Goal: Task Accomplishment & Management: Manage account settings

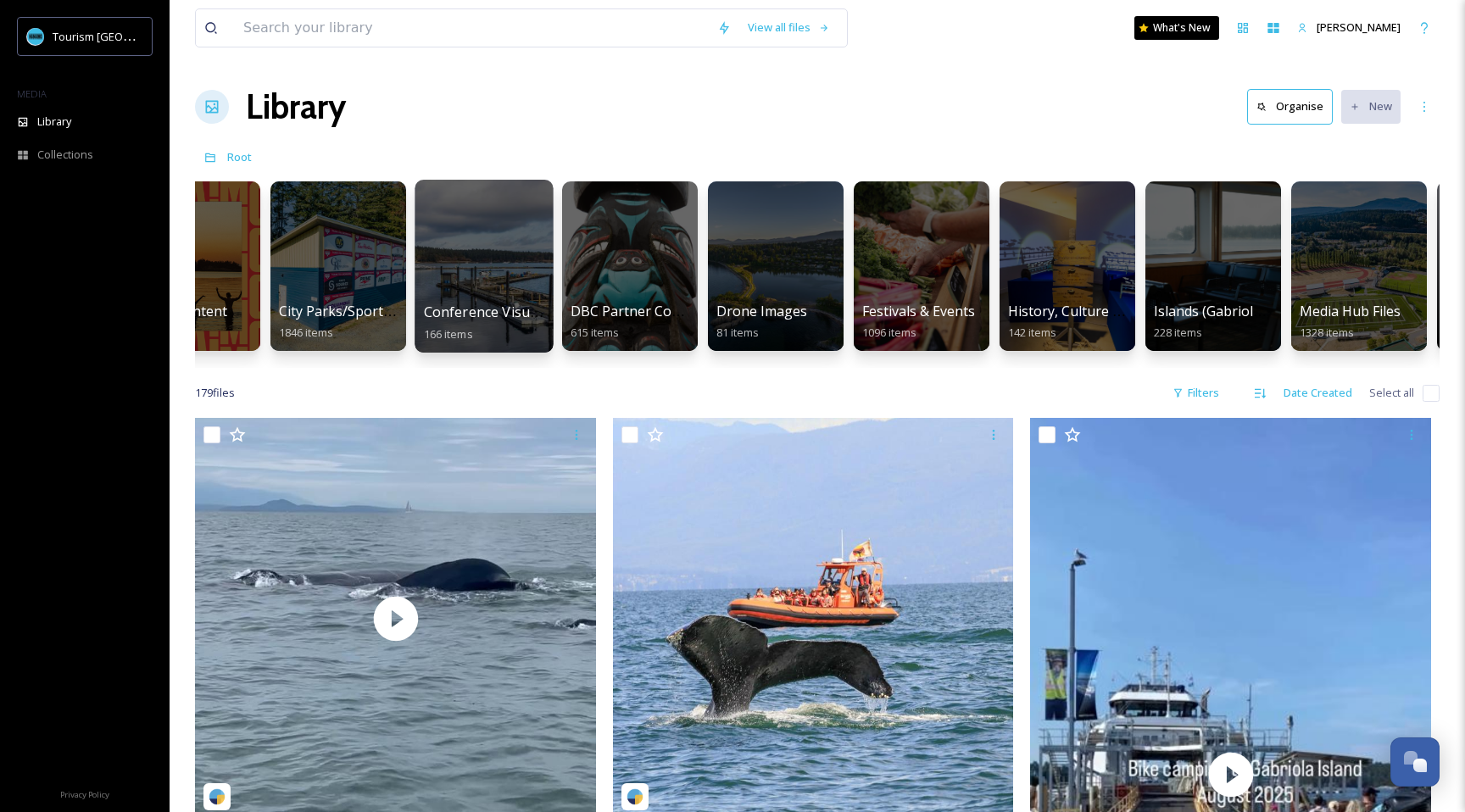
scroll to position [0, 380]
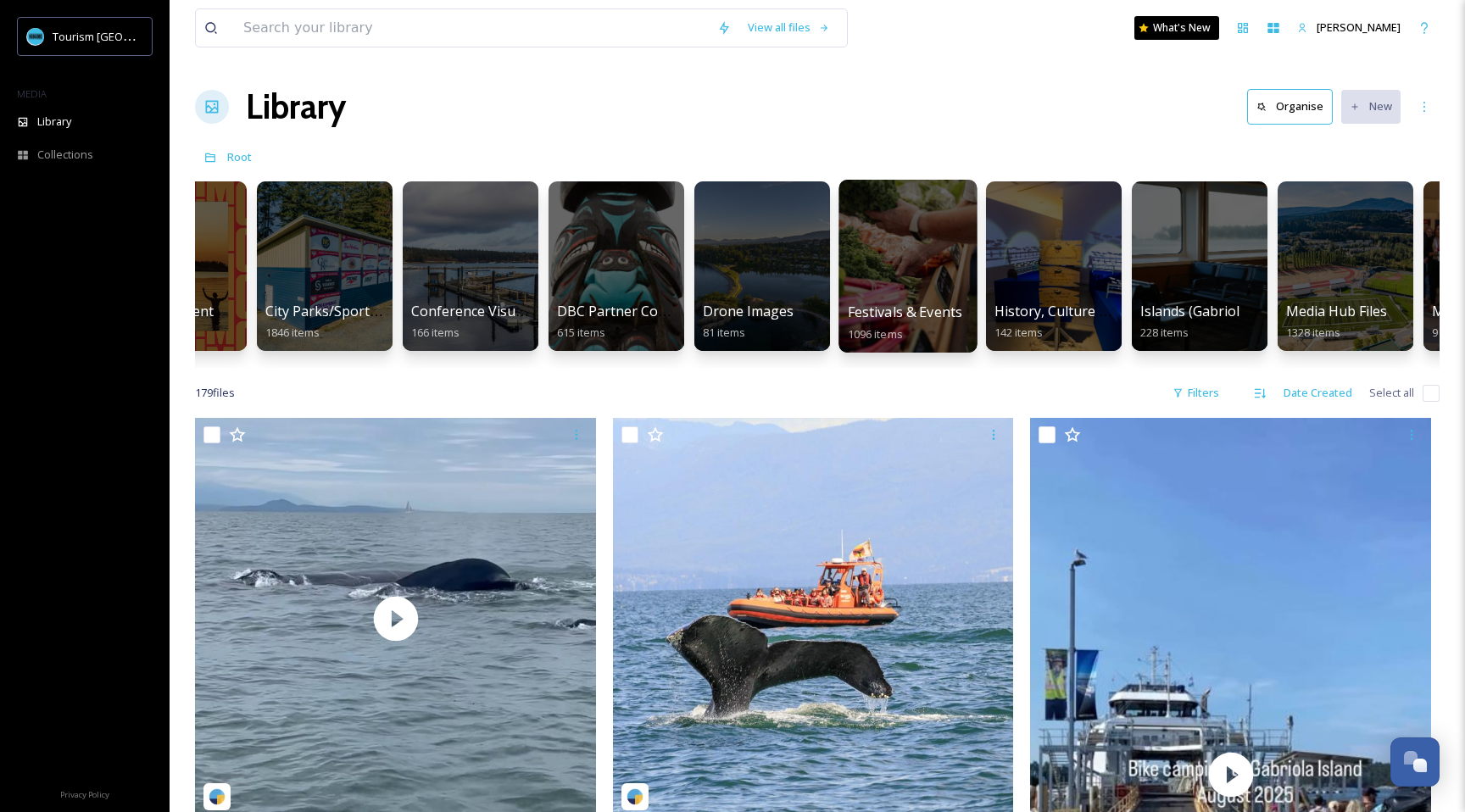
click at [892, 294] on div at bounding box center [907, 266] width 138 height 173
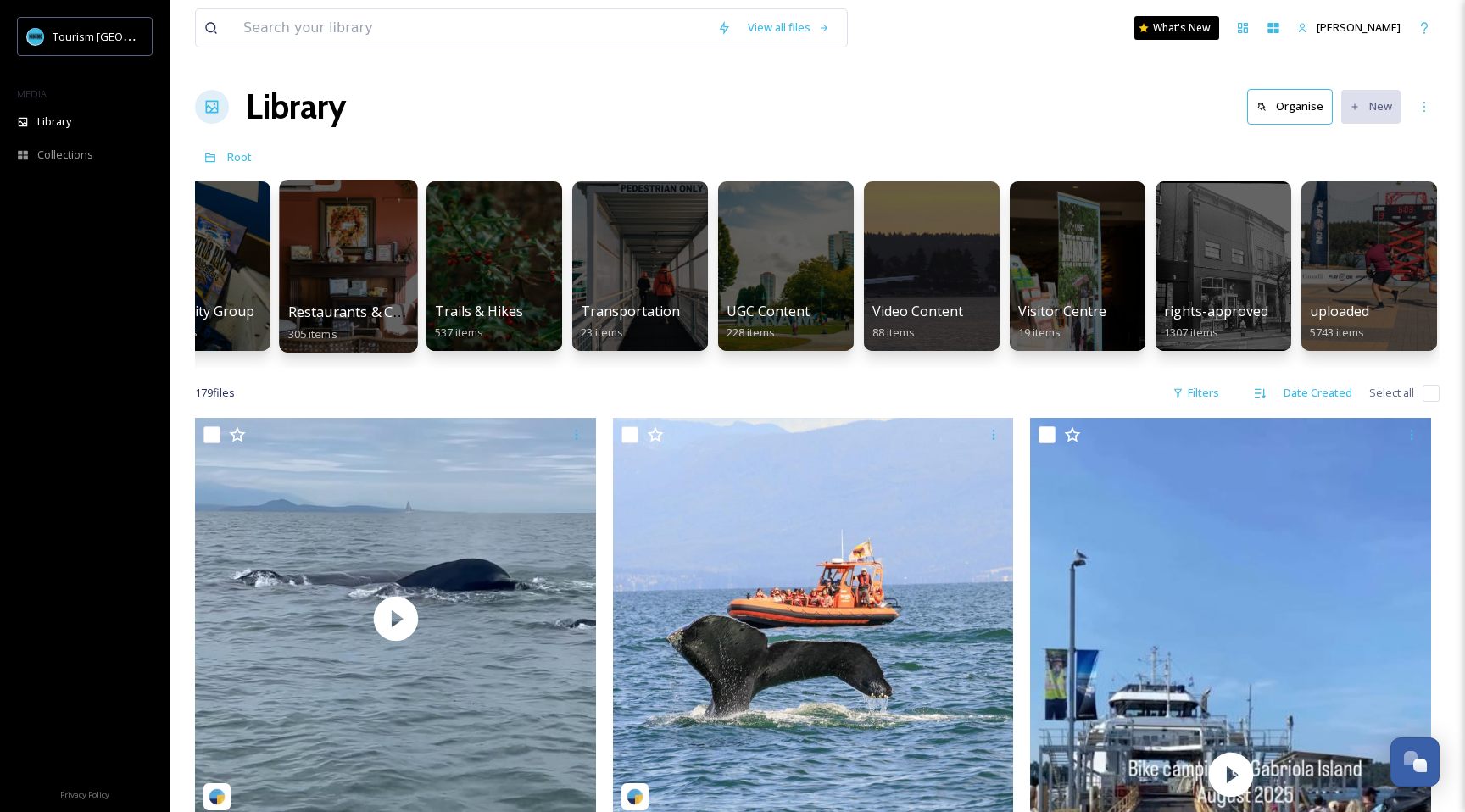
scroll to position [0, 2254]
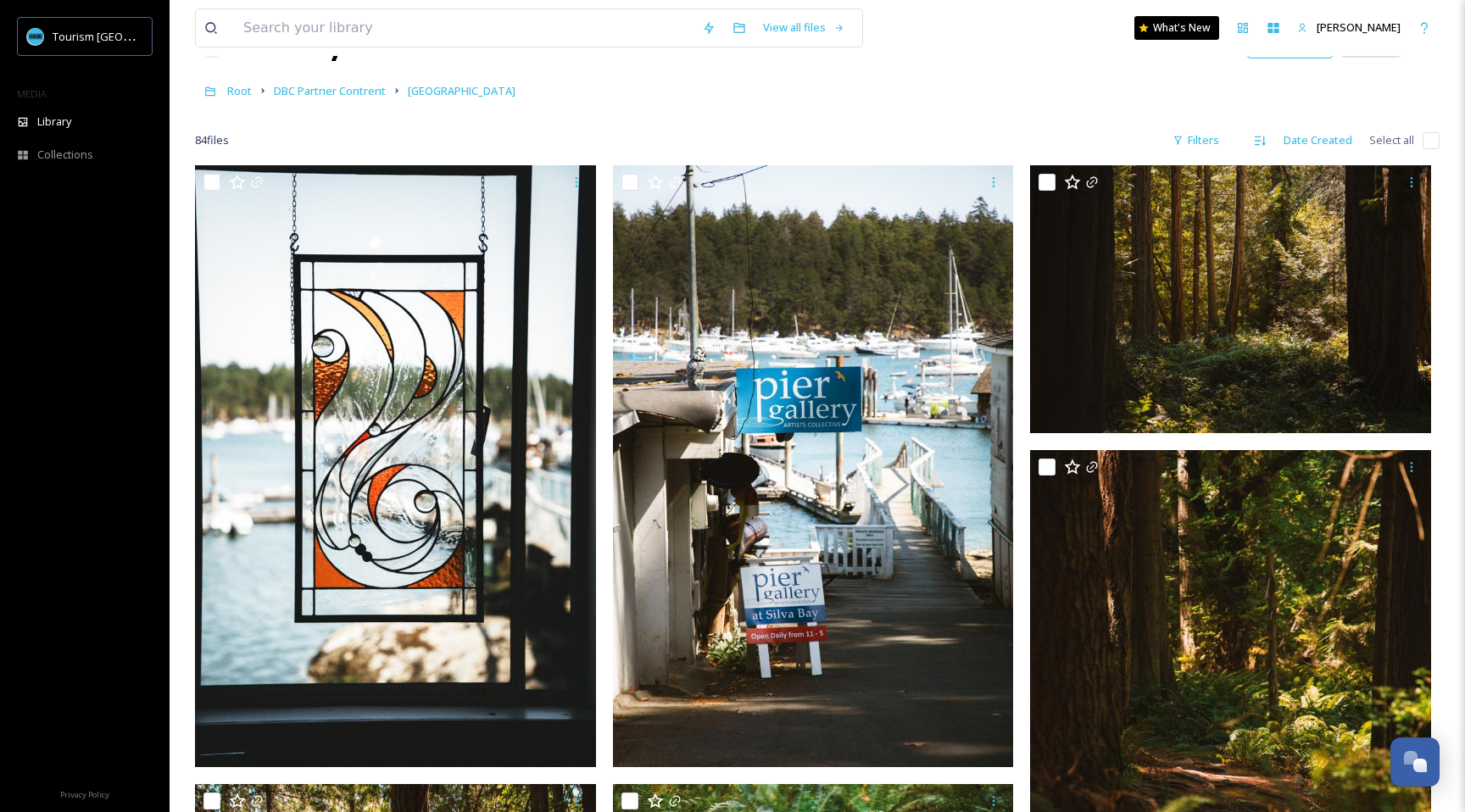
scroll to position [54, 0]
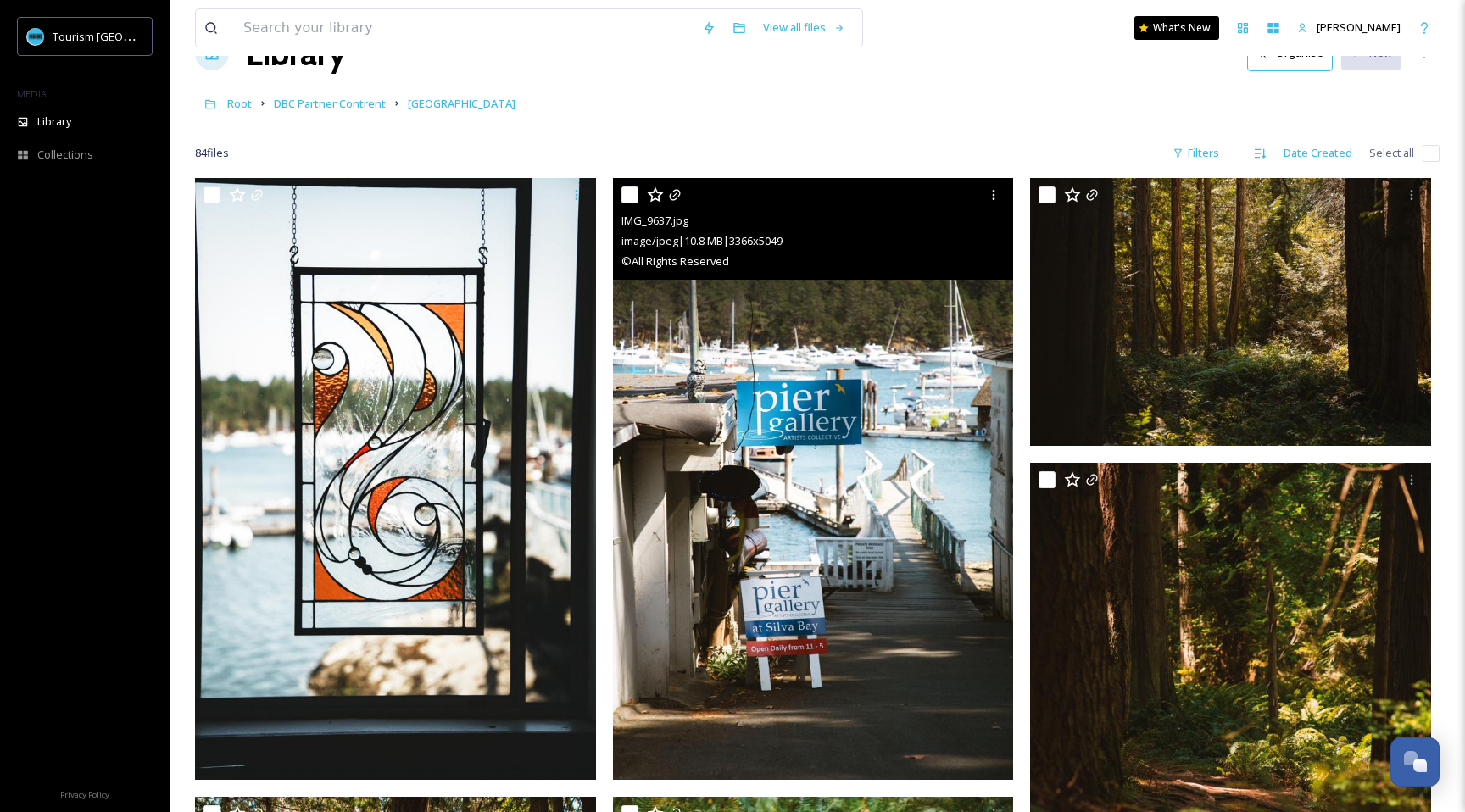
click at [629, 188] on input "checkbox" at bounding box center [629, 194] width 17 height 17
checkbox input "true"
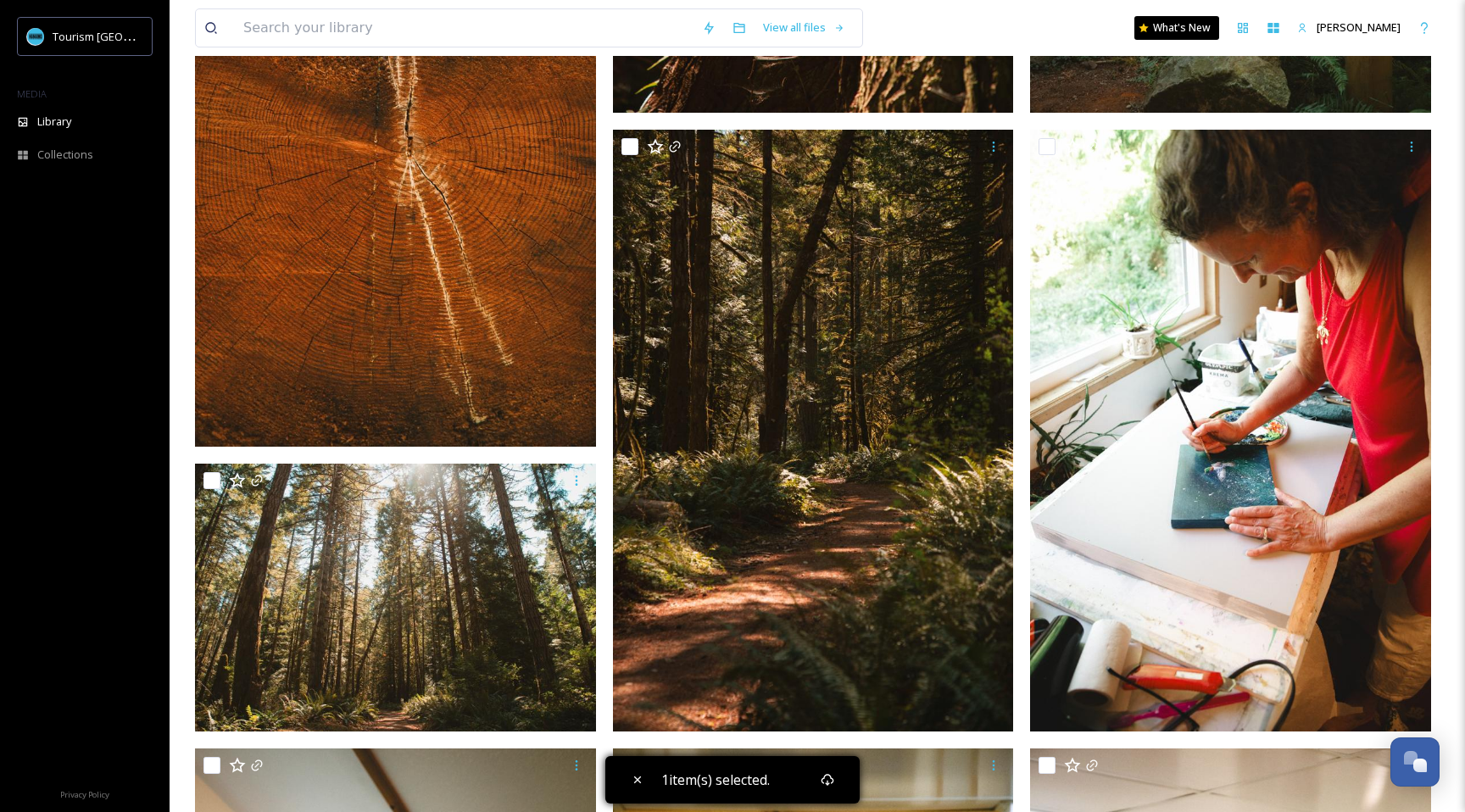
scroll to position [2249, 0]
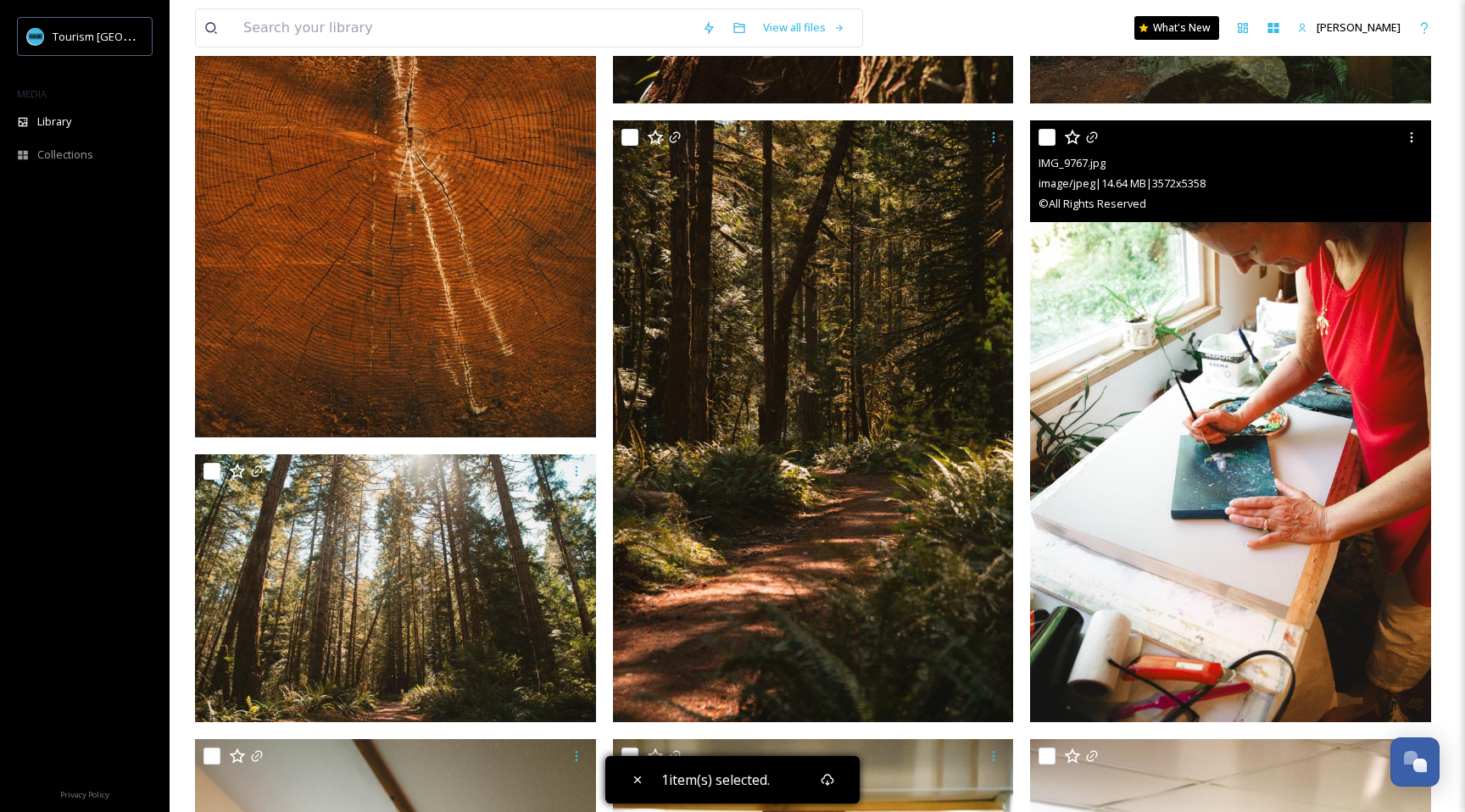
click at [1049, 138] on input "checkbox" at bounding box center [1046, 137] width 17 height 17
checkbox input "true"
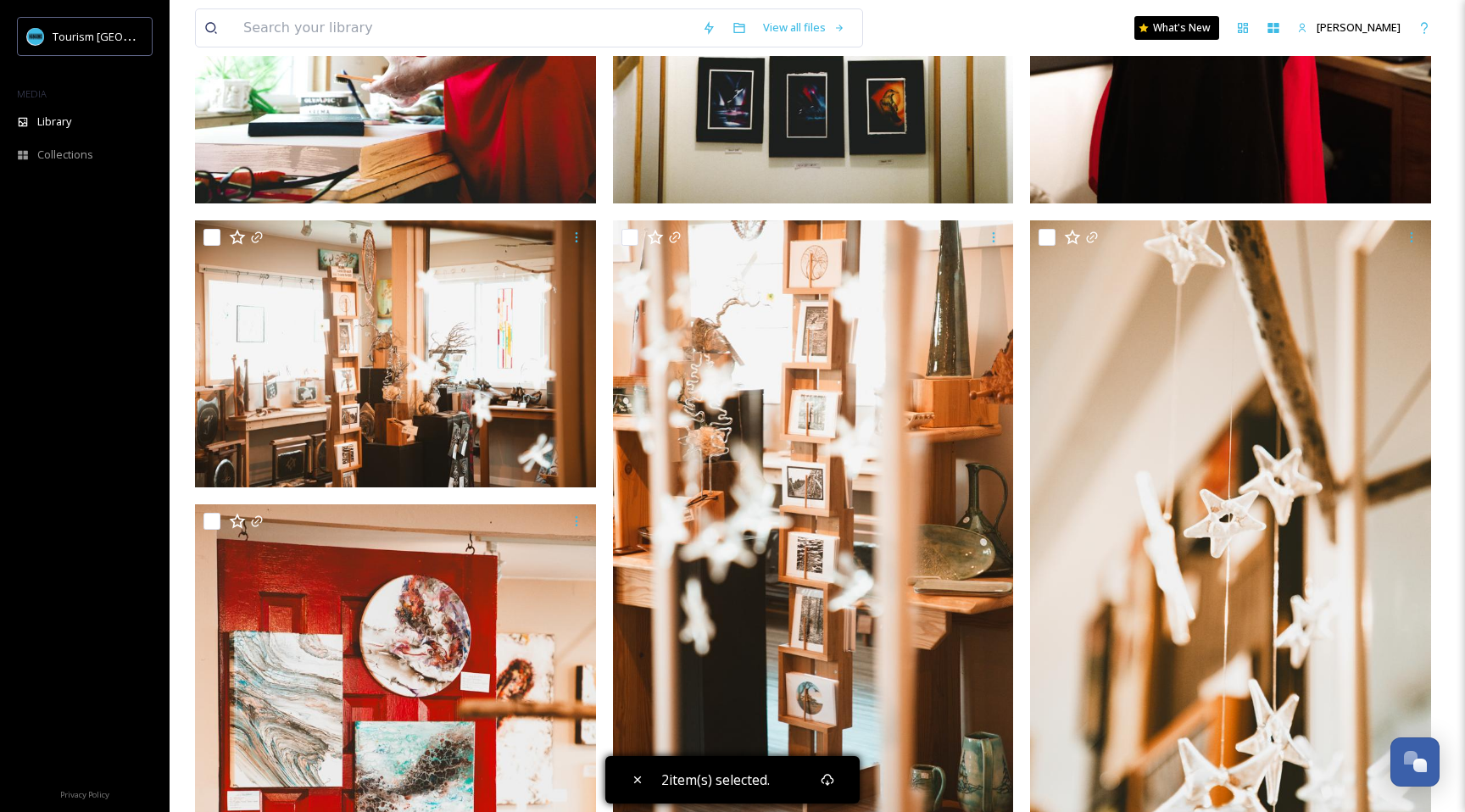
scroll to position [3386, 0]
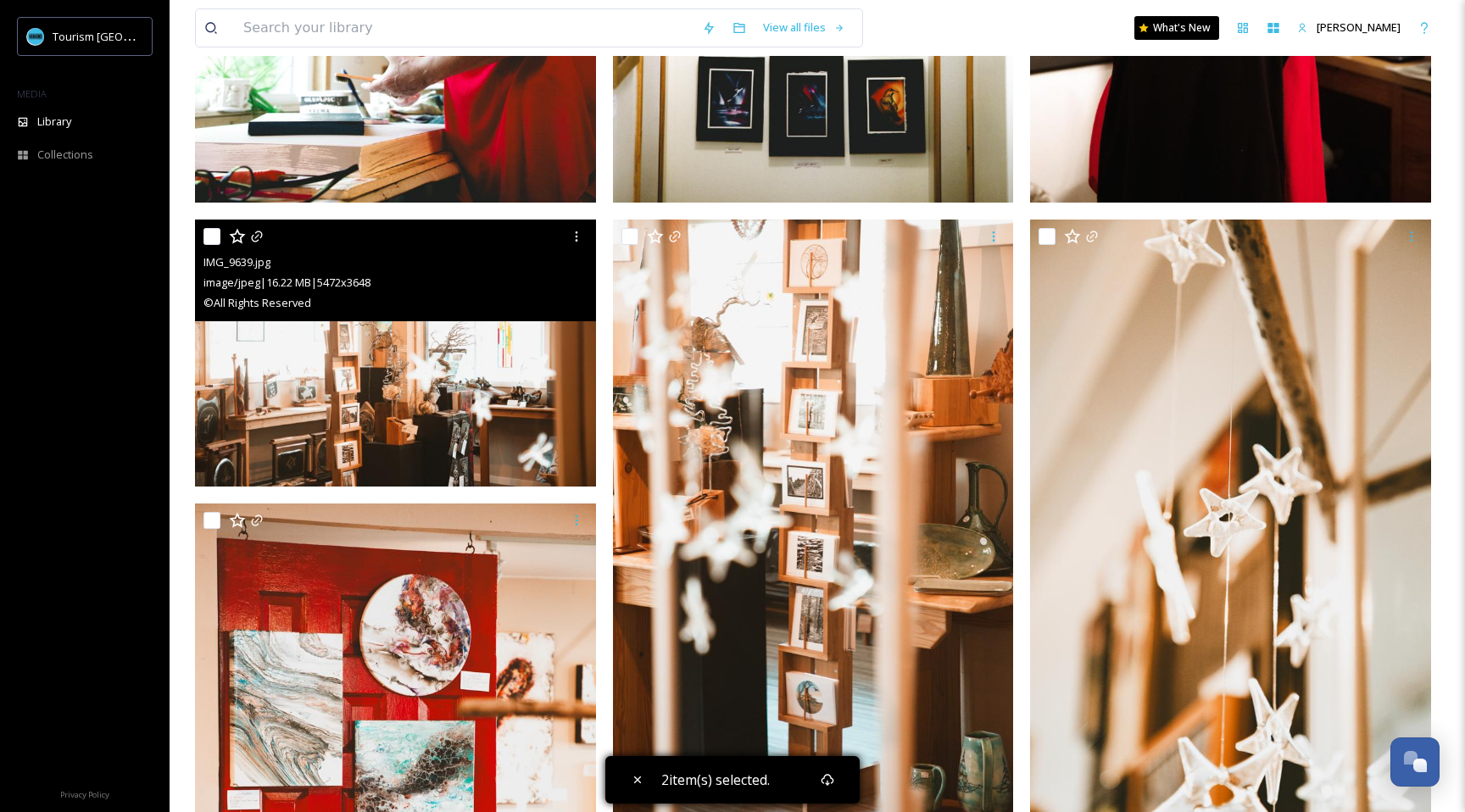
click at [213, 234] on input "checkbox" at bounding box center [212, 236] width 17 height 17
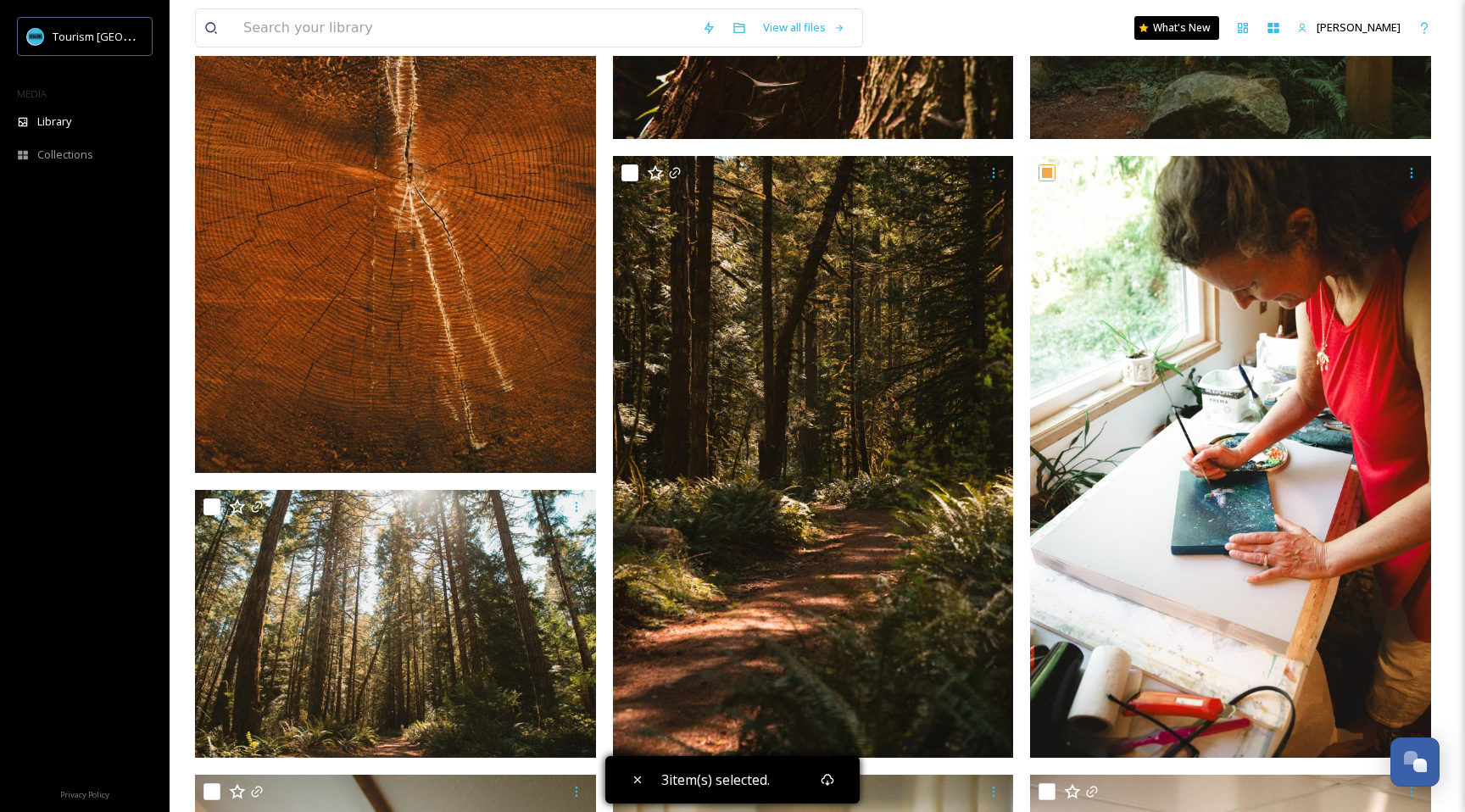
scroll to position [1802, 0]
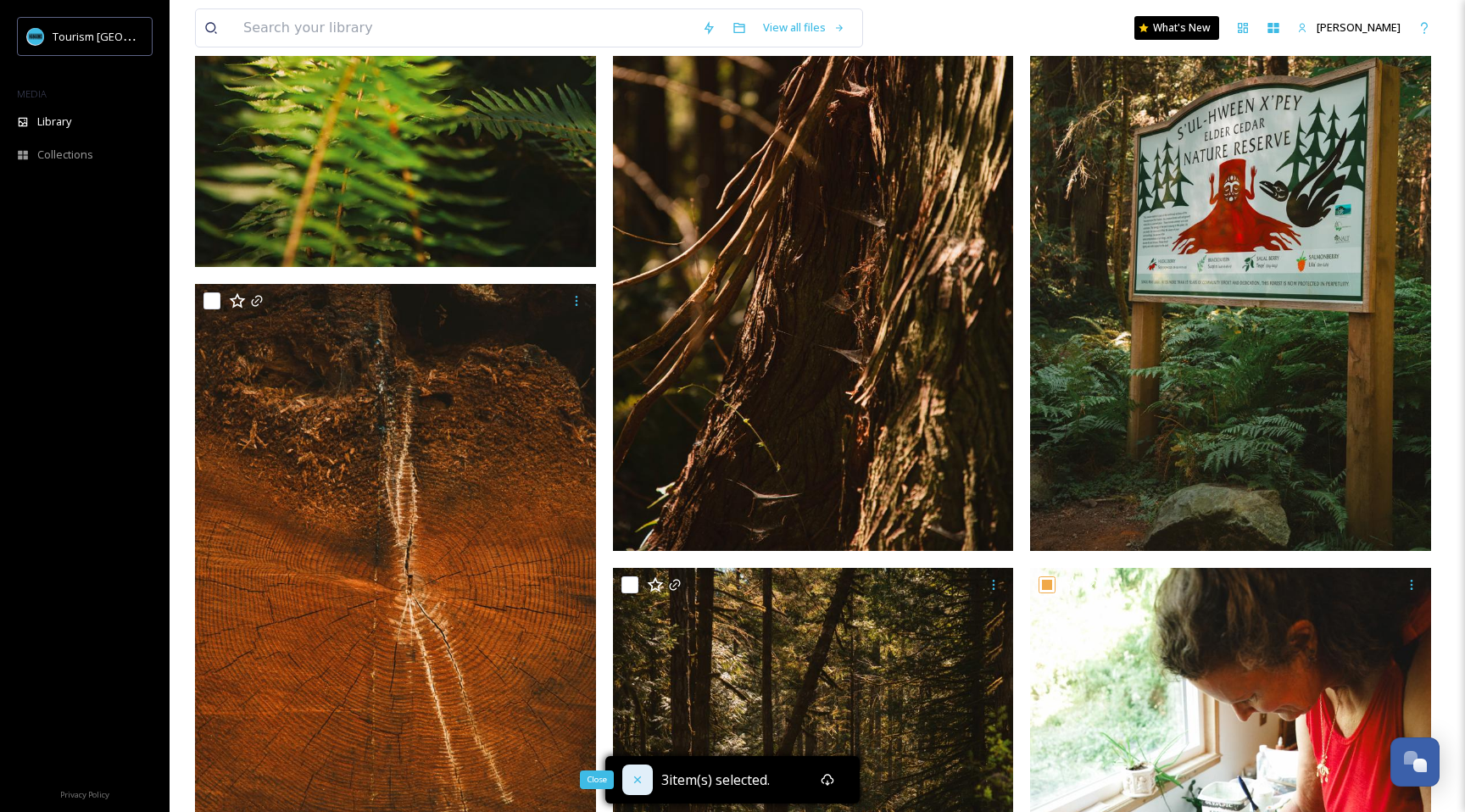
click at [638, 781] on icon at bounding box center [637, 778] width 13 height 13
checkbox input "false"
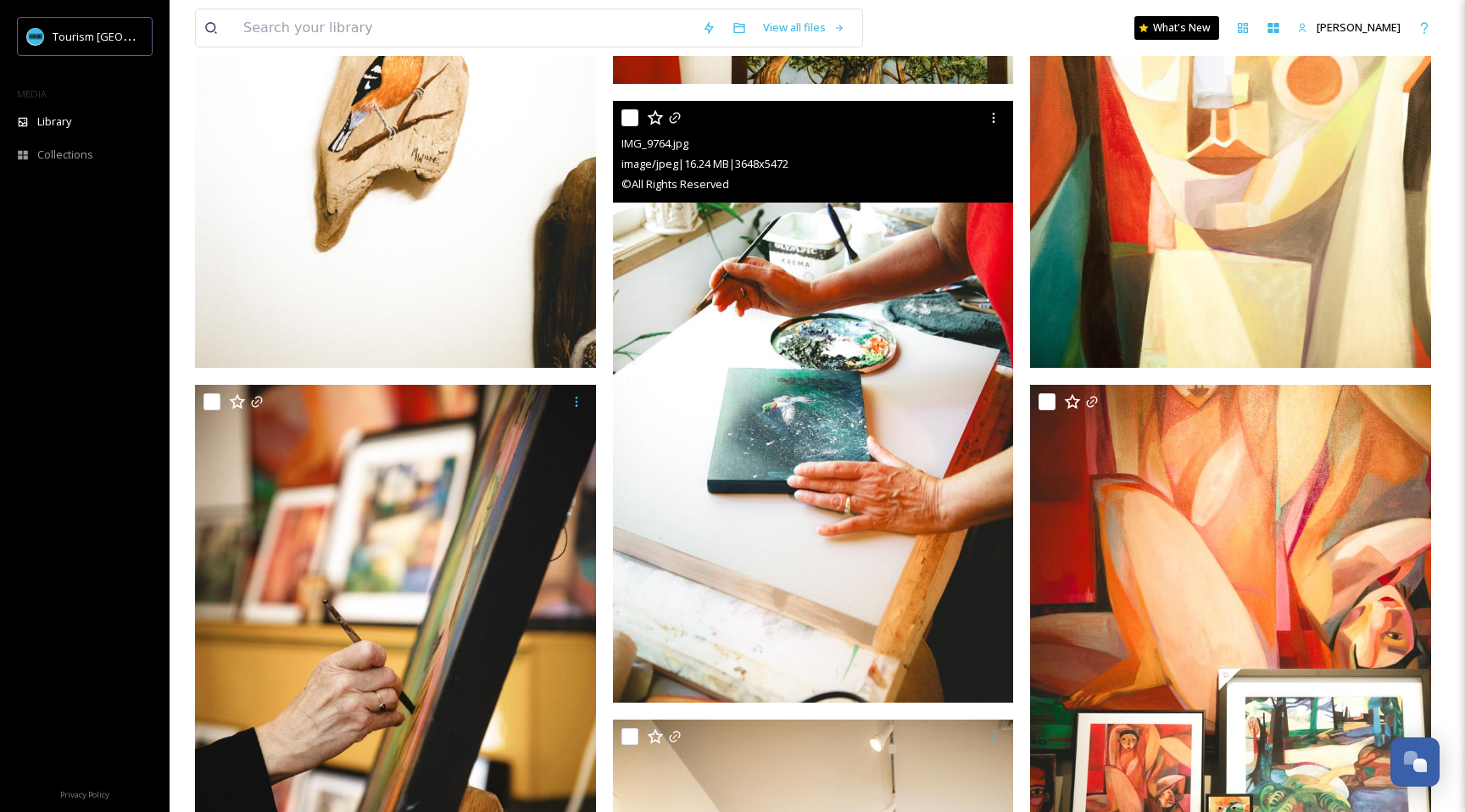
scroll to position [5024, 0]
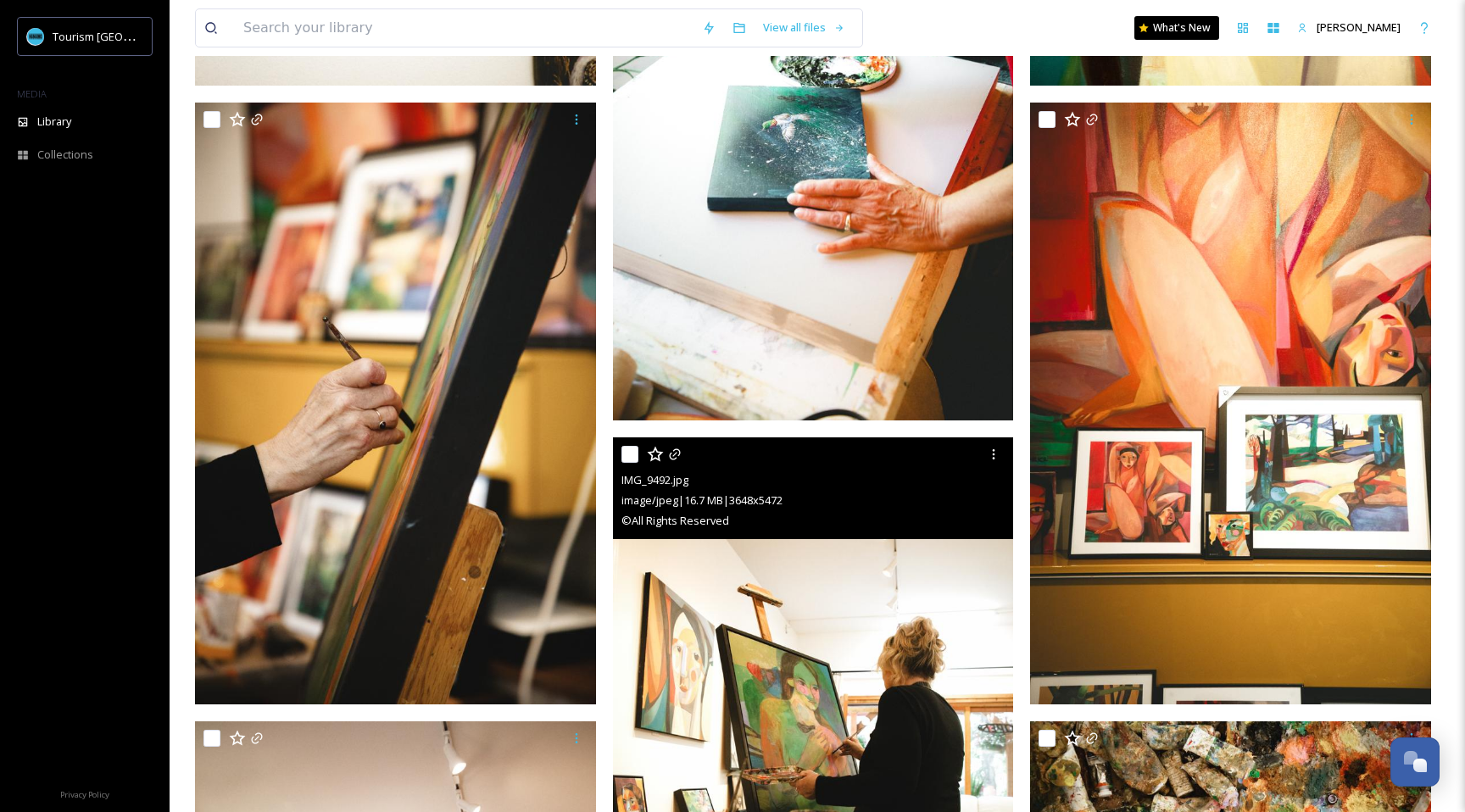
click at [632, 450] on input "checkbox" at bounding box center [629, 453] width 17 height 17
checkbox input "true"
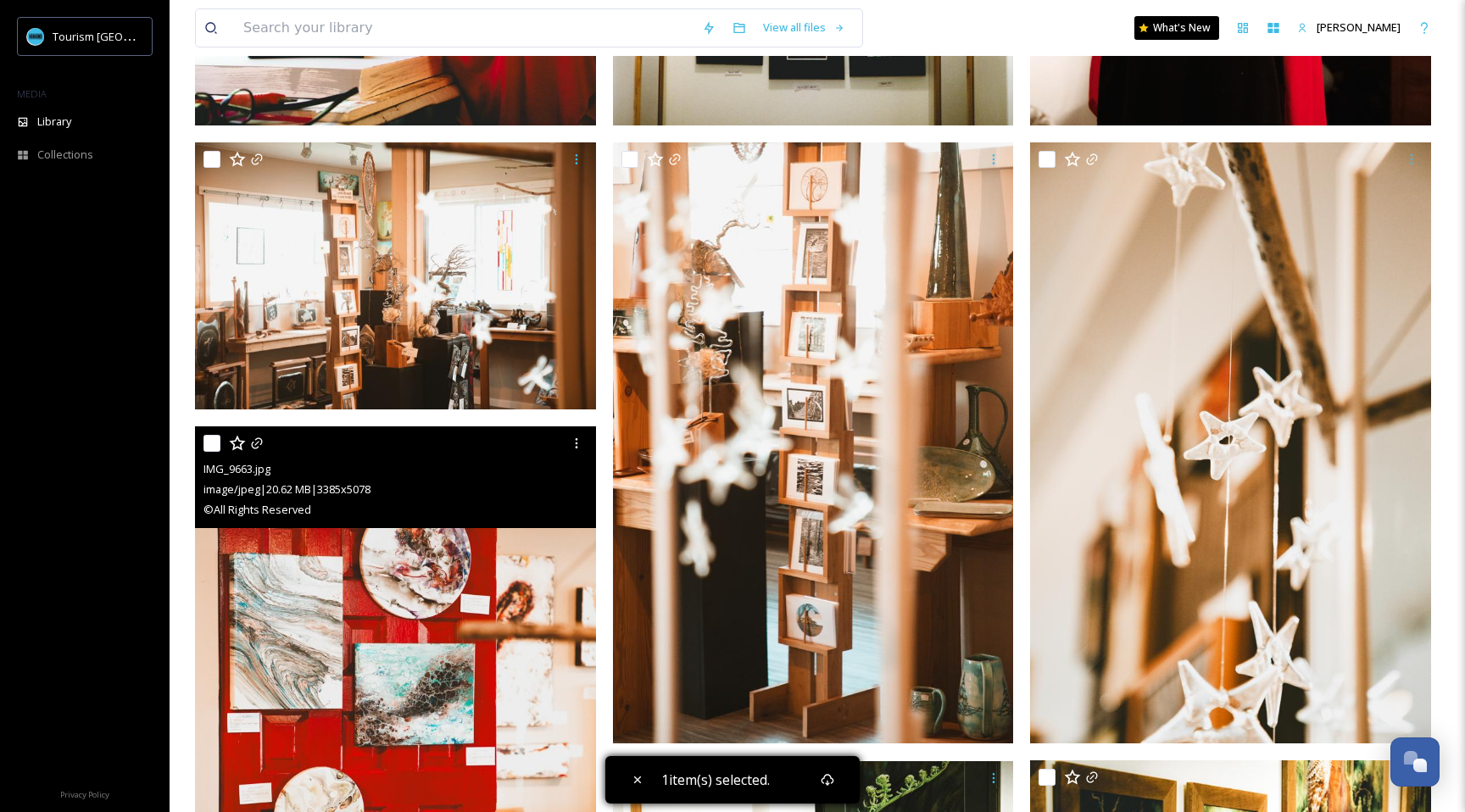
scroll to position [3313, 0]
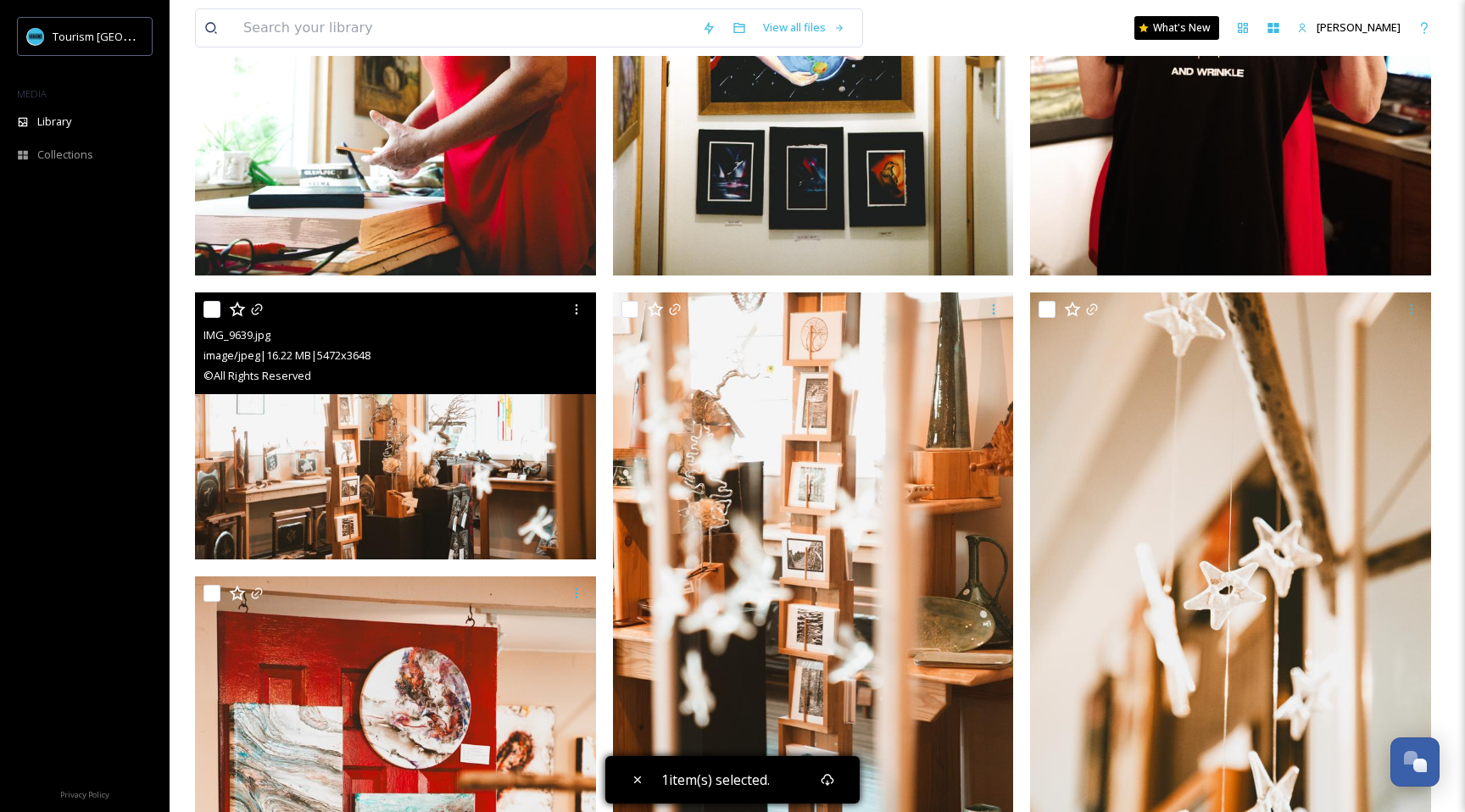
click at [206, 299] on div at bounding box center [398, 309] width 388 height 31
click at [213, 308] on input "checkbox" at bounding box center [212, 309] width 17 height 17
checkbox input "true"
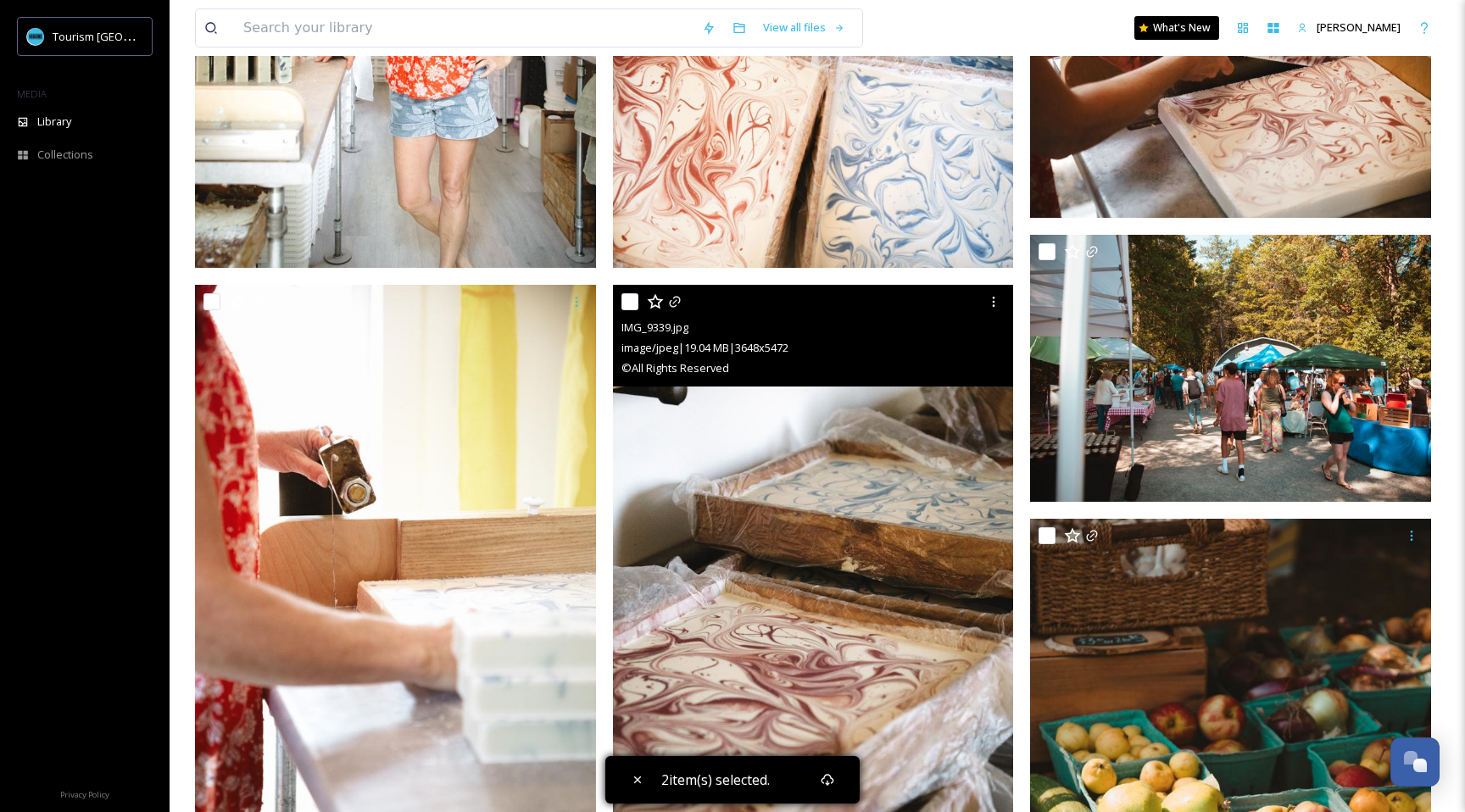
scroll to position [8274, 0]
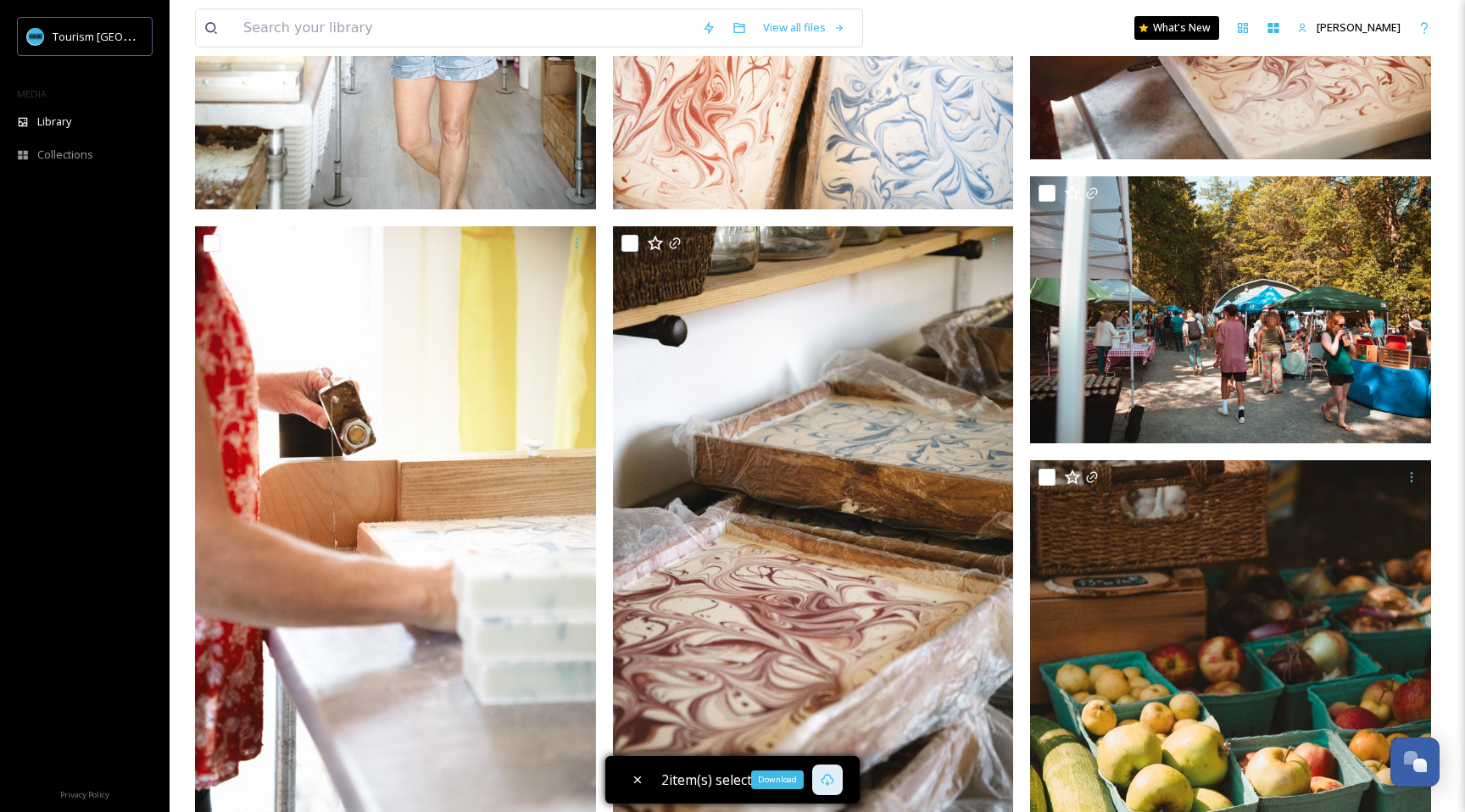
click at [828, 783] on icon at bounding box center [827, 778] width 12 height 11
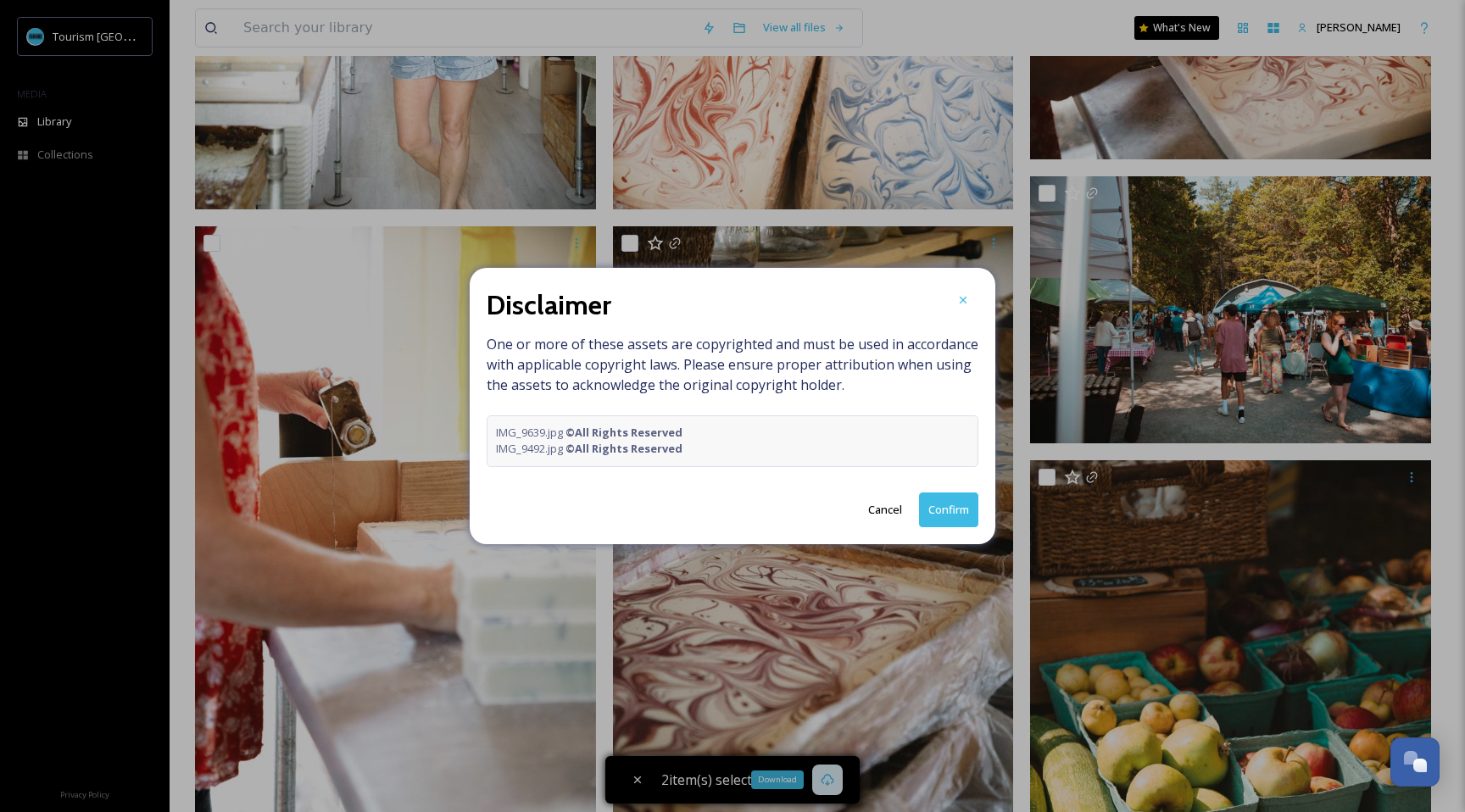
click at [951, 510] on button "Confirm" at bounding box center [948, 509] width 59 height 34
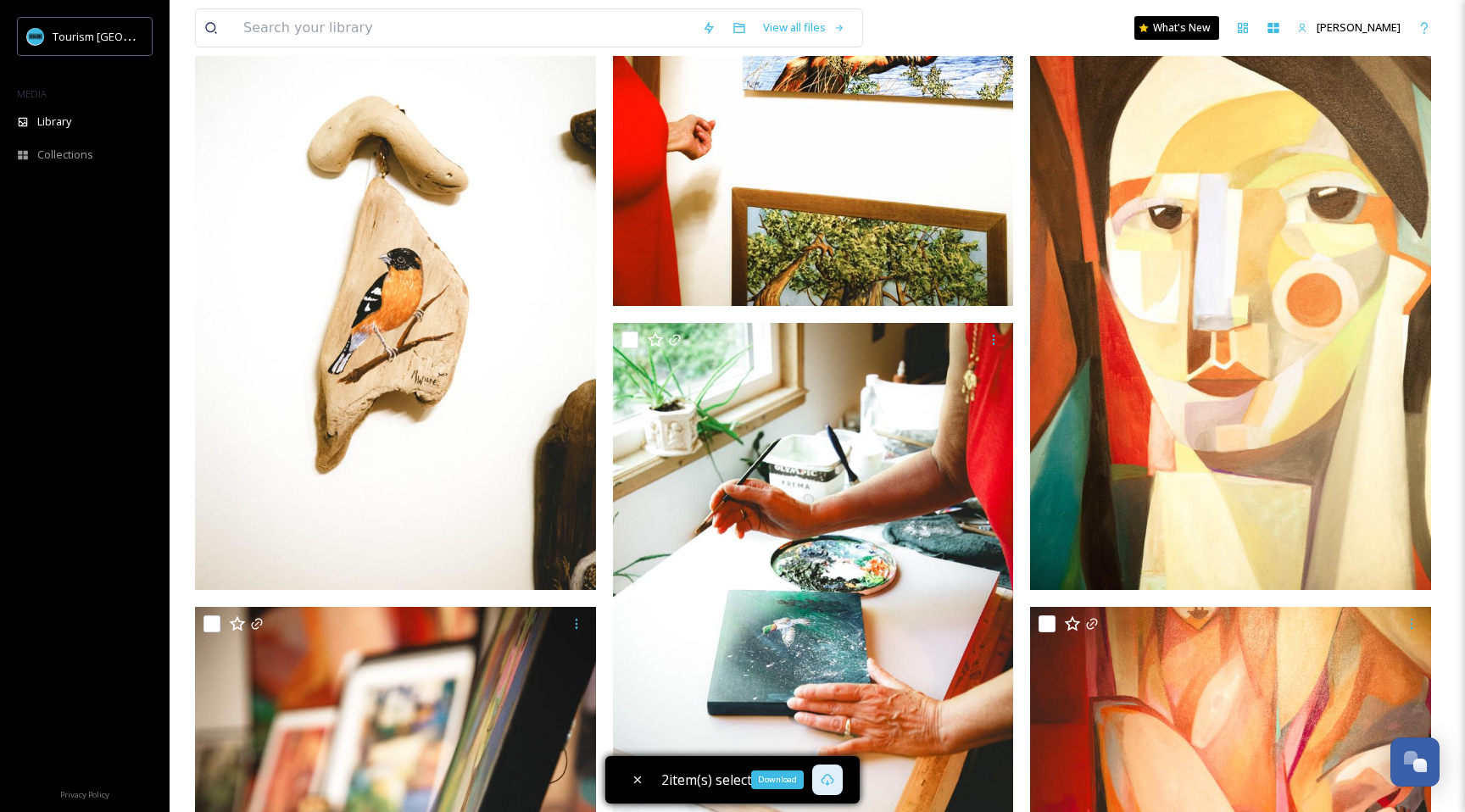
scroll to position [4528, 0]
